Goal: Obtain resource: Obtain resource

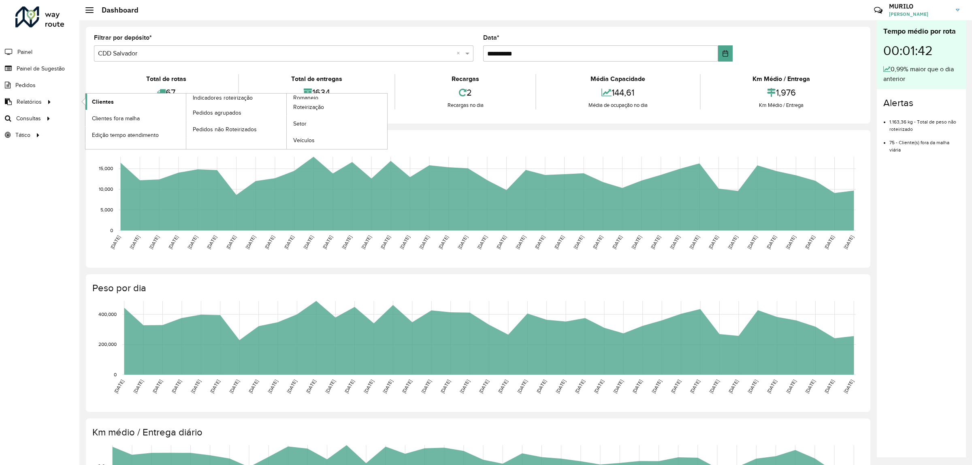
click at [95, 105] on span "Clientes" at bounding box center [103, 102] width 22 height 9
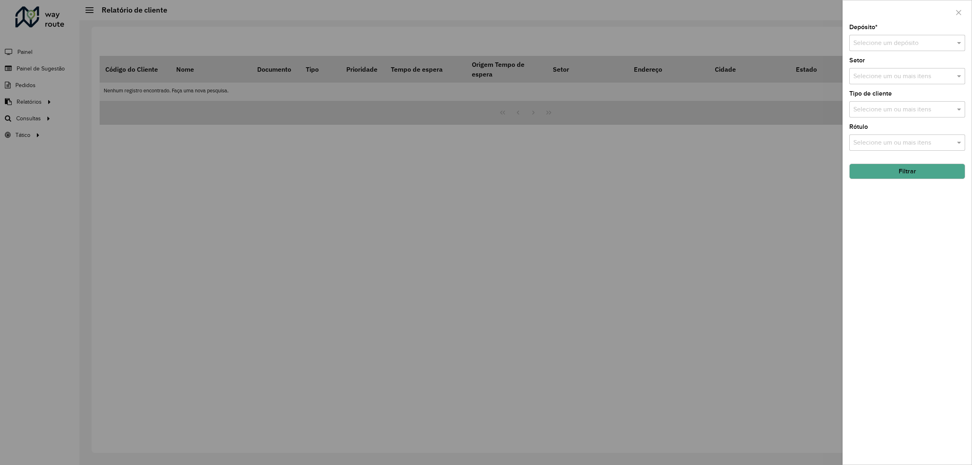
click at [872, 51] on div "Selecione um depósito" at bounding box center [908, 43] width 116 height 16
click at [882, 82] on span "CDD Salvador" at bounding box center [872, 80] width 39 height 7
click at [910, 70] on div "Selecione um ou mais itens" at bounding box center [908, 76] width 116 height 16
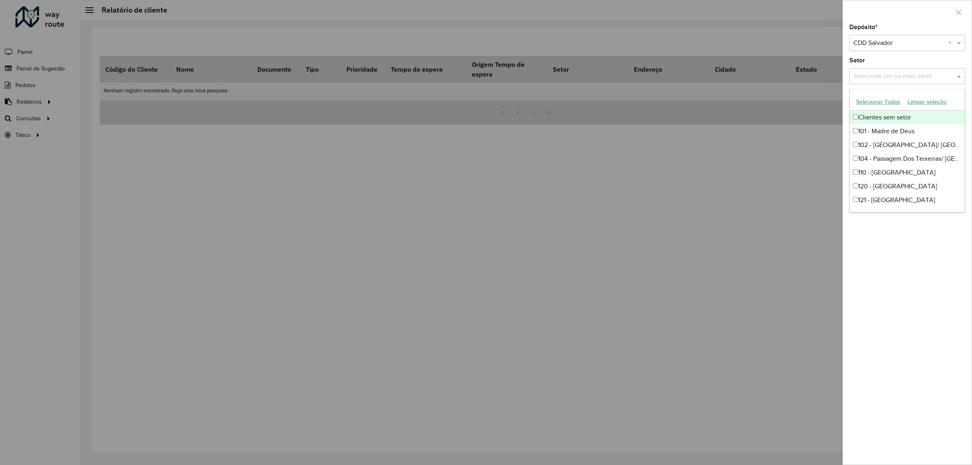
click at [910, 72] on input "text" at bounding box center [904, 77] width 104 height 10
click at [922, 83] on div "Selecione um ou mais itens" at bounding box center [908, 76] width 116 height 16
click at [972, 75] on div "Depósito * Selecione um depósito × CDD Salvador × Setor Selecione um ou mais it…" at bounding box center [908, 232] width 130 height 465
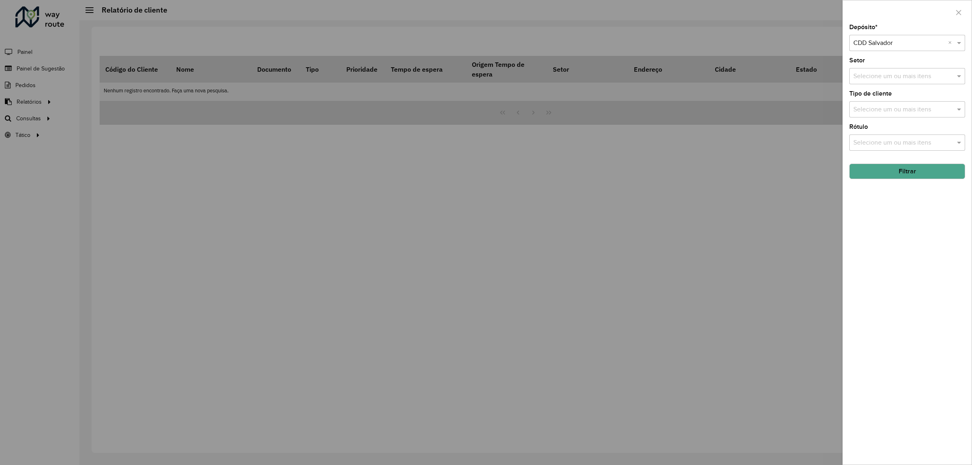
click at [907, 175] on button "Filtrar" at bounding box center [908, 171] width 116 height 15
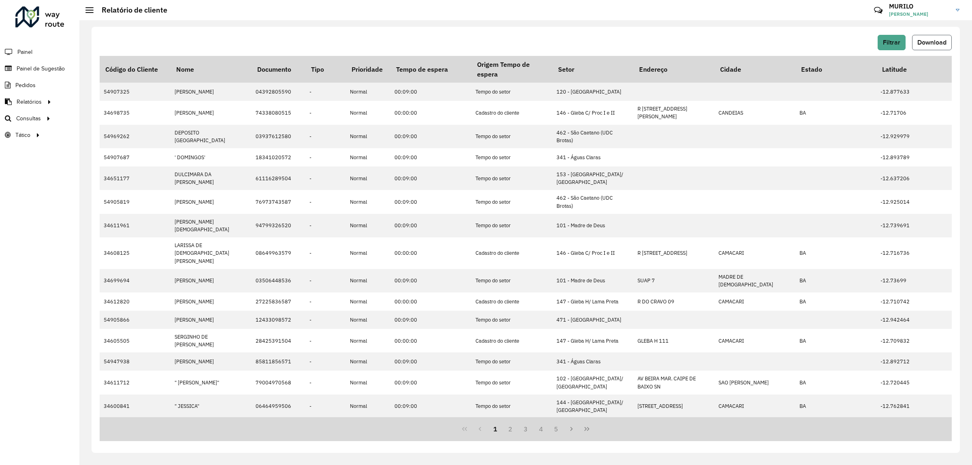
click at [934, 42] on span "Download" at bounding box center [932, 42] width 29 height 7
drag, startPoint x: 597, startPoint y: 34, endPoint x: 647, endPoint y: 27, distance: 51.2
click at [597, 35] on div "Filtrar Download" at bounding box center [526, 42] width 853 height 15
